Goal: Navigation & Orientation: Find specific page/section

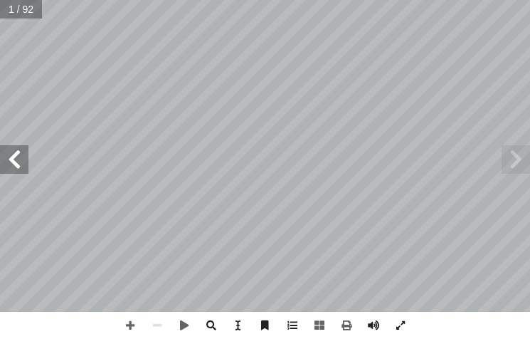
click at [17, 167] on span at bounding box center [14, 159] width 28 height 28
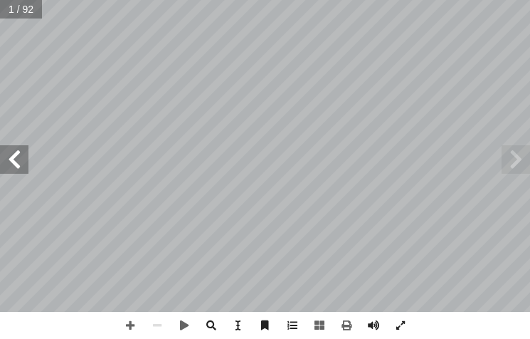
click at [17, 167] on span at bounding box center [14, 159] width 28 height 28
click at [21, 171] on span at bounding box center [14, 159] width 28 height 28
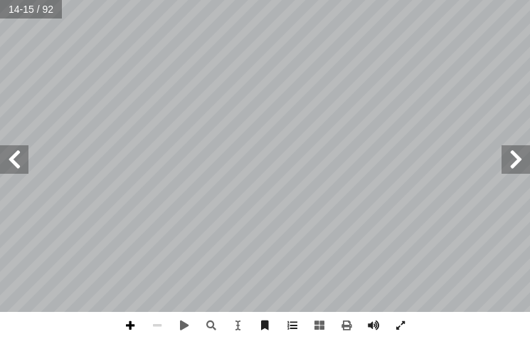
click at [129, 324] on span at bounding box center [130, 325] width 27 height 27
click at [169, 327] on div "١٠ ِ ة َّ ي ِ ل َ ب َ ج ْ ل � ِ عات َ ف َ ت ْ ر ُ م ْ ل � ي ِ ف ٍ ضوح ُ و ِ ب ُ…" at bounding box center [265, 169] width 530 height 339
click at [392, 0] on html "الصفحة الرئيسية الصف الأول الصف الثاني الصف الثالث الصف الرابع الصف الخامس الصف…" at bounding box center [265, 48] width 530 height 96
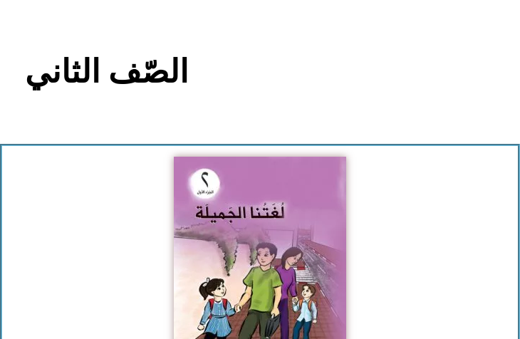
scroll to position [142, 0]
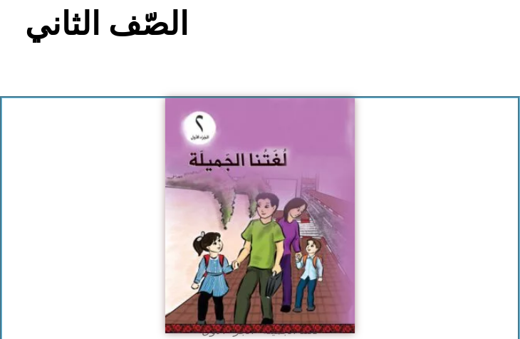
click at [226, 221] on img at bounding box center [259, 215] width 189 height 235
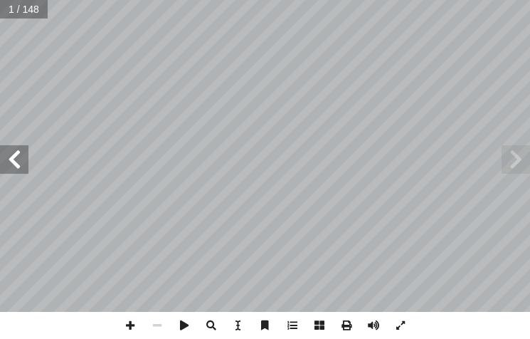
click at [15, 162] on span at bounding box center [14, 159] width 28 height 28
click at [19, 162] on span at bounding box center [14, 159] width 28 height 28
click at [19, 158] on span at bounding box center [14, 159] width 28 height 28
click at [0, 96] on html "الصفحة الرئيسية الصف الأول الصف الثاني الصف الثالث الصف الرابع الصف الخامس الصف…" at bounding box center [265, 48] width 530 height 96
click at [21, 172] on span at bounding box center [14, 159] width 28 height 28
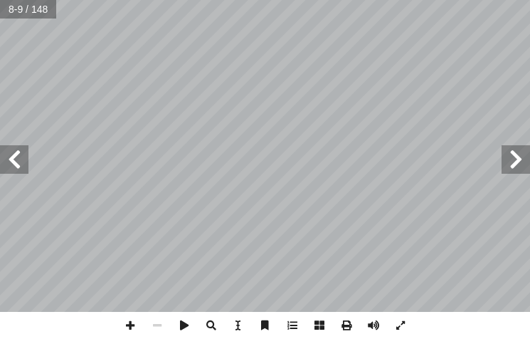
click at [24, 145] on span at bounding box center [14, 159] width 28 height 28
click at [21, 145] on span at bounding box center [14, 159] width 28 height 28
click at [20, 146] on span at bounding box center [14, 159] width 28 height 28
click at [19, 146] on span at bounding box center [14, 159] width 28 height 28
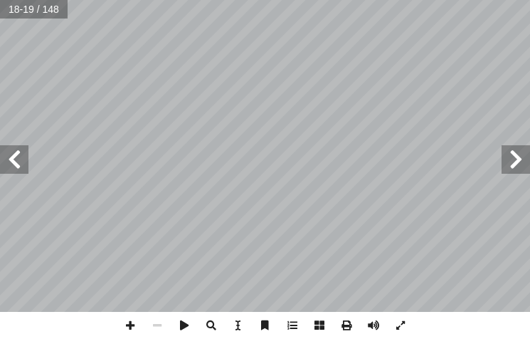
click at [8, 162] on span at bounding box center [14, 159] width 28 height 28
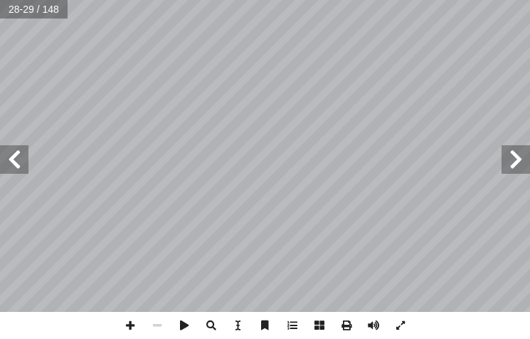
click at [8, 162] on span at bounding box center [14, 159] width 28 height 28
click at [0, 68] on html "الصفحة الرئيسية الصف الأول الصف الثاني الصف الثالث الصف الرابع الصف الخامس الصف…" at bounding box center [265, 48] width 530 height 96
click at [515, 166] on span at bounding box center [516, 159] width 28 height 28
click at [17, 160] on span at bounding box center [14, 159] width 28 height 28
click at [515, 169] on span at bounding box center [516, 159] width 28 height 28
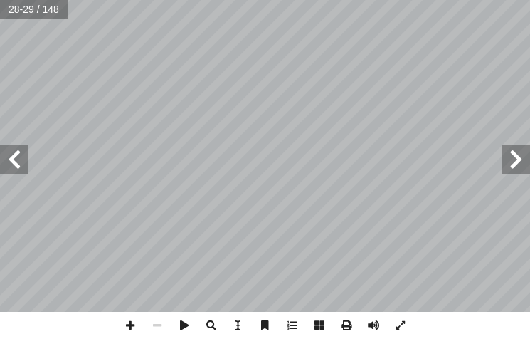
click at [509, 164] on span at bounding box center [516, 159] width 28 height 28
click at [131, 323] on span at bounding box center [130, 325] width 27 height 27
click at [151, 318] on span at bounding box center [157, 325] width 27 height 27
click at [14, 161] on span at bounding box center [14, 159] width 28 height 28
click at [19, 160] on span at bounding box center [14, 159] width 28 height 28
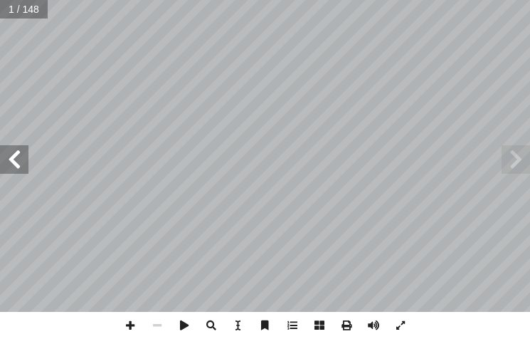
click at [6, 161] on span at bounding box center [14, 159] width 28 height 28
click at [8, 160] on span at bounding box center [14, 159] width 28 height 28
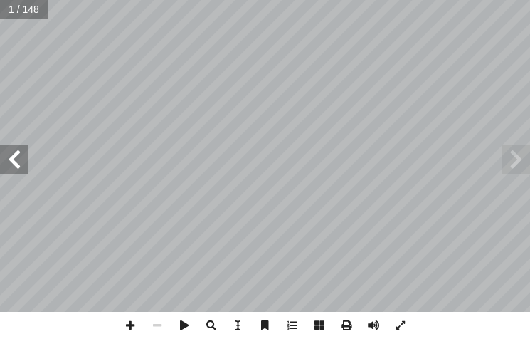
click at [8, 160] on span at bounding box center [14, 159] width 28 height 28
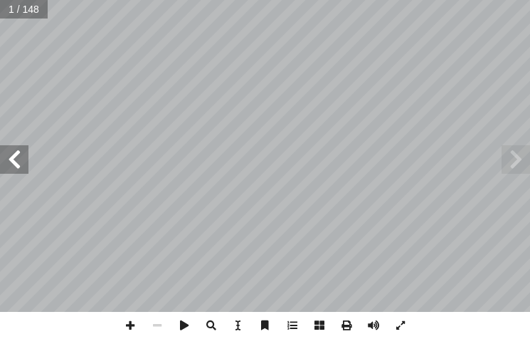
click at [8, 160] on span at bounding box center [14, 159] width 28 height 28
click at [18, 156] on span at bounding box center [14, 159] width 28 height 28
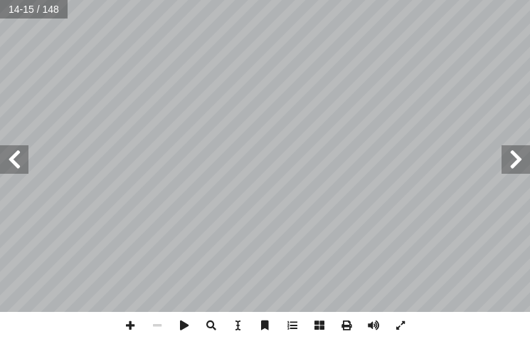
click at [18, 156] on span at bounding box center [14, 159] width 28 height 28
drag, startPoint x: 18, startPoint y: 156, endPoint x: 4, endPoint y: 157, distance: 13.5
click at [6, 157] on span at bounding box center [14, 159] width 28 height 28
click at [0, 154] on span at bounding box center [14, 159] width 28 height 28
click at [0, 151] on span at bounding box center [14, 159] width 28 height 28
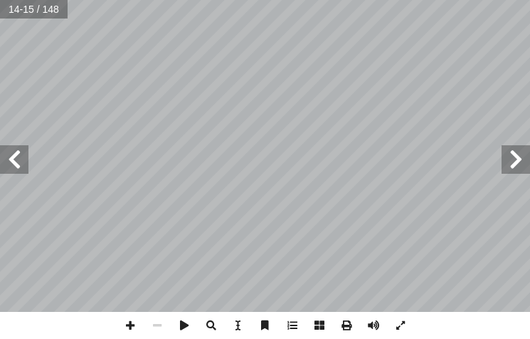
click at [0, 151] on span at bounding box center [14, 159] width 28 height 28
drag, startPoint x: 0, startPoint y: 151, endPoint x: 9, endPoint y: 146, distance: 9.9
click at [9, 146] on span at bounding box center [14, 159] width 28 height 28
click at [11, 157] on span at bounding box center [14, 159] width 28 height 28
click at [133, 326] on span at bounding box center [130, 325] width 27 height 27
